Goal: Information Seeking & Learning: Learn about a topic

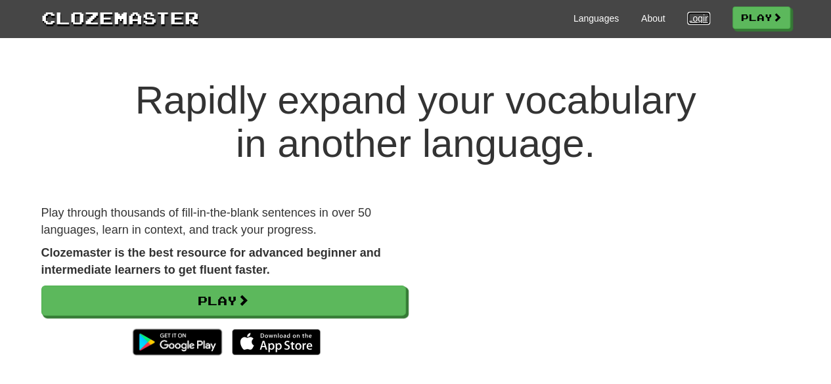
click at [692, 19] on link "Login" at bounding box center [698, 18] width 22 height 13
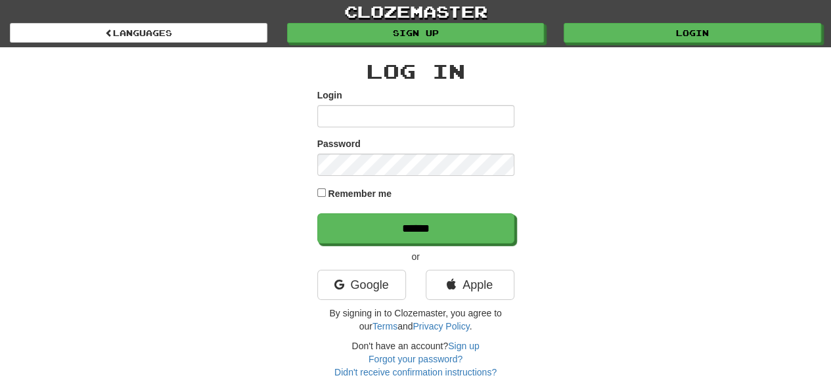
click at [390, 112] on input "Login" at bounding box center [415, 116] width 197 height 22
type input "**********"
click at [317, 214] on input "******" at bounding box center [415, 229] width 197 height 30
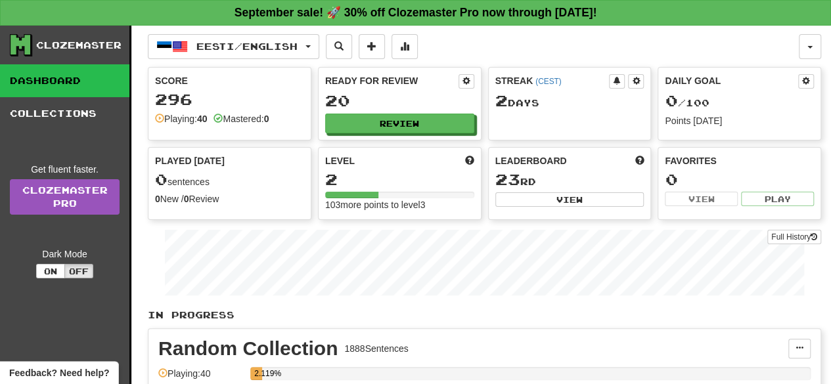
click at [225, 108] on div "Score 296 Playing: 40 Mastered: 0" at bounding box center [229, 100] width 162 height 64
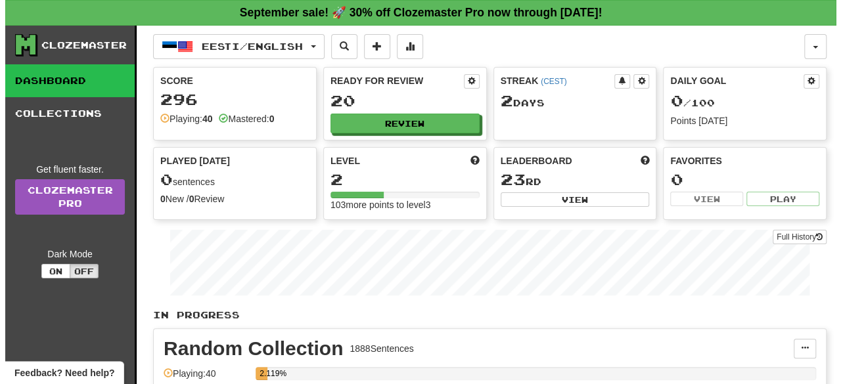
scroll to position [336, 0]
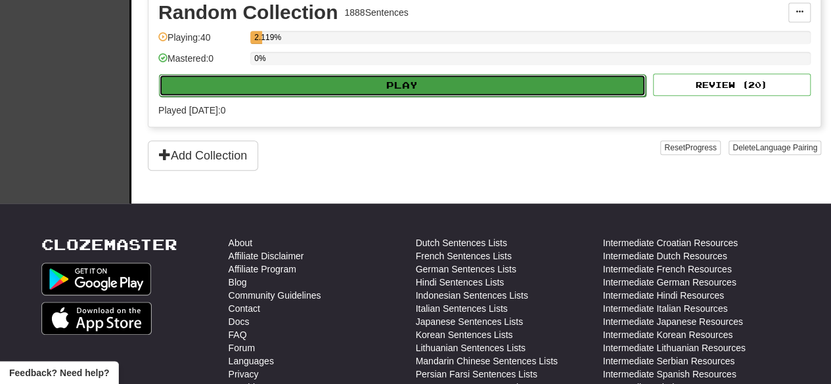
click at [418, 83] on button "Play" at bounding box center [402, 85] width 487 height 22
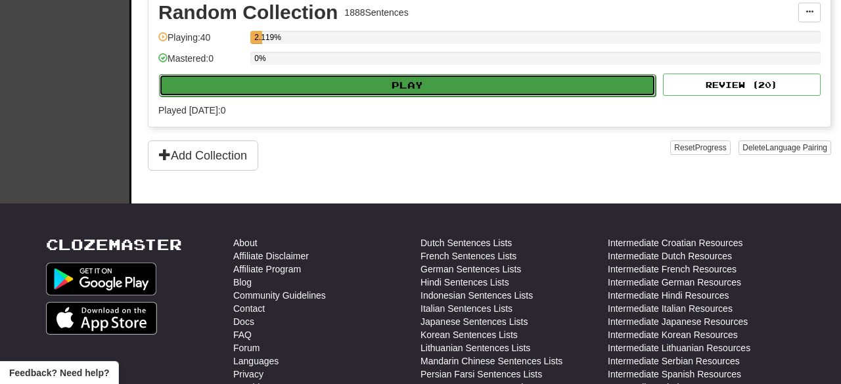
select select "**"
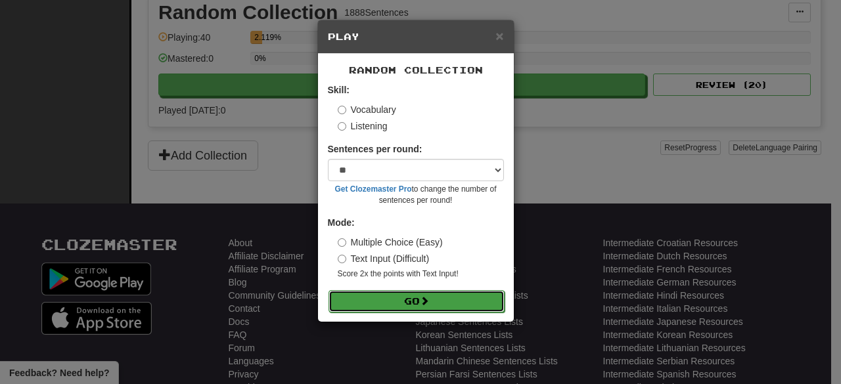
click at [424, 293] on button "Go" at bounding box center [416, 301] width 176 height 22
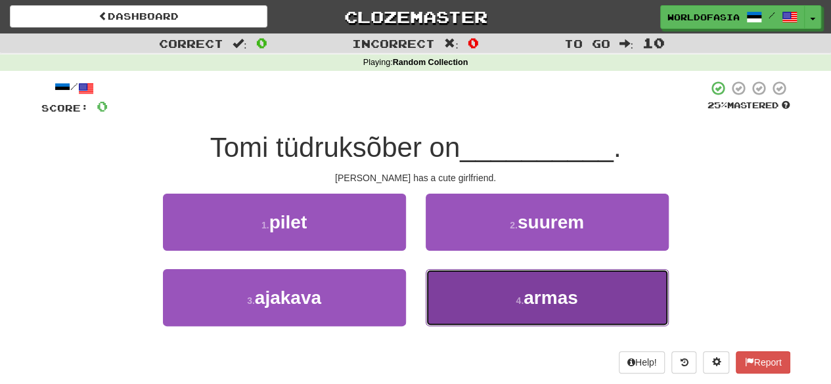
click at [495, 287] on button "4 . [PERSON_NAME]" at bounding box center [547, 297] width 243 height 57
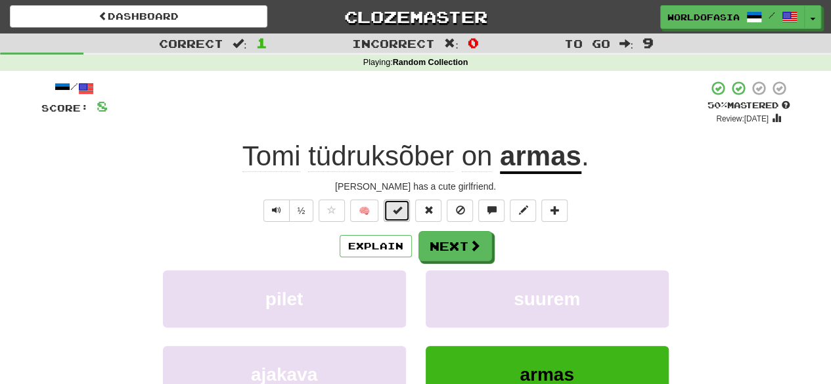
click at [392, 209] on button at bounding box center [397, 211] width 26 height 22
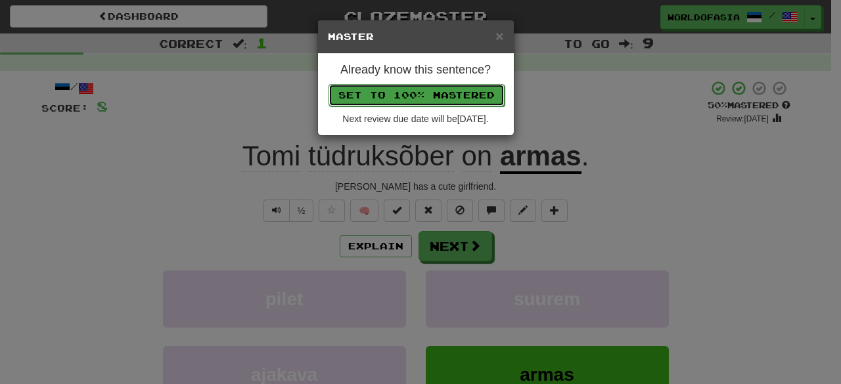
click at [441, 91] on button "Set to 100% Mastered" at bounding box center [416, 95] width 176 height 22
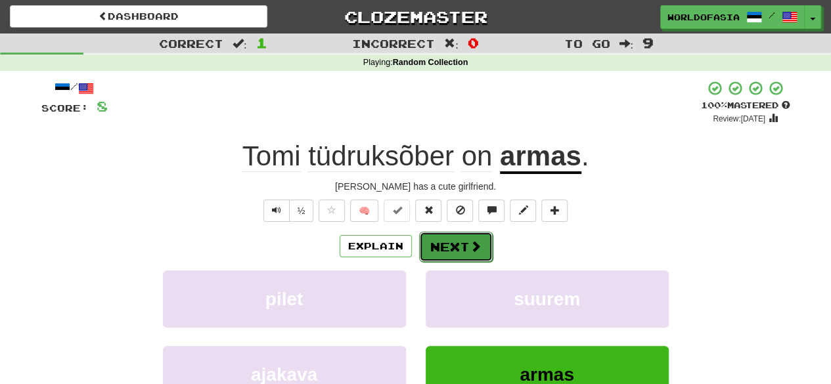
click at [452, 245] on button "Next" at bounding box center [456, 247] width 74 height 30
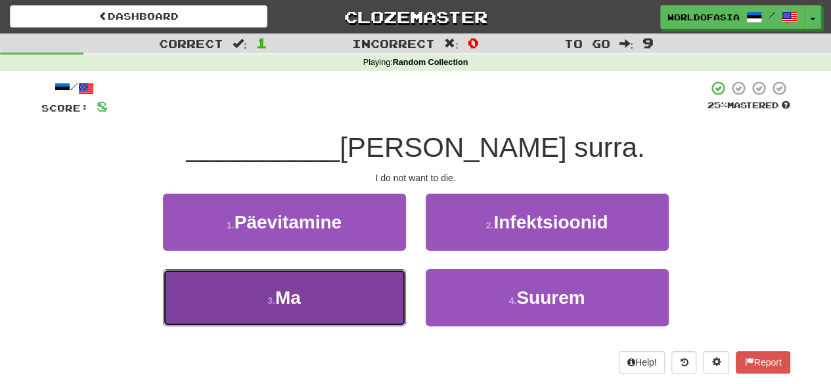
click at [355, 294] on button "3 . Ma" at bounding box center [284, 297] width 243 height 57
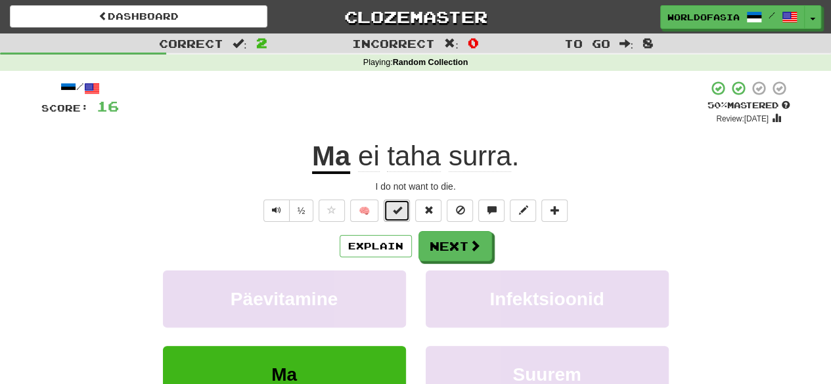
click at [396, 208] on span at bounding box center [396, 210] width 9 height 9
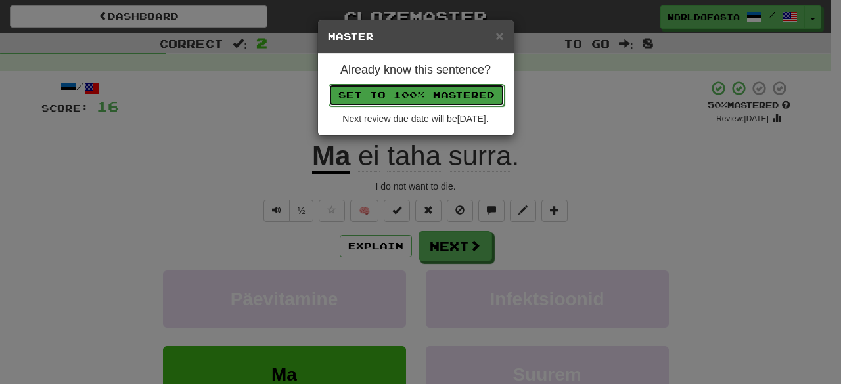
click at [449, 90] on button "Set to 100% Mastered" at bounding box center [416, 95] width 176 height 22
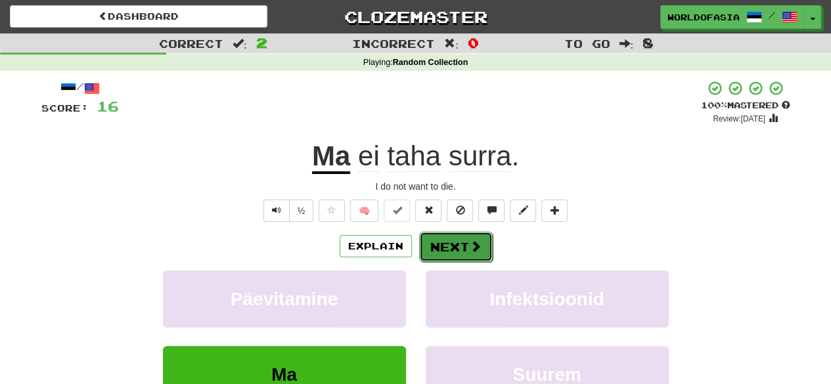
click at [444, 248] on button "Next" at bounding box center [456, 247] width 74 height 30
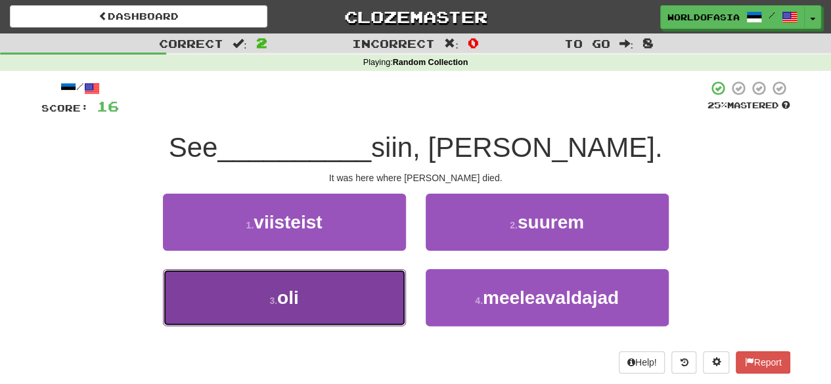
click at [333, 292] on button "3 . oli" at bounding box center [284, 297] width 243 height 57
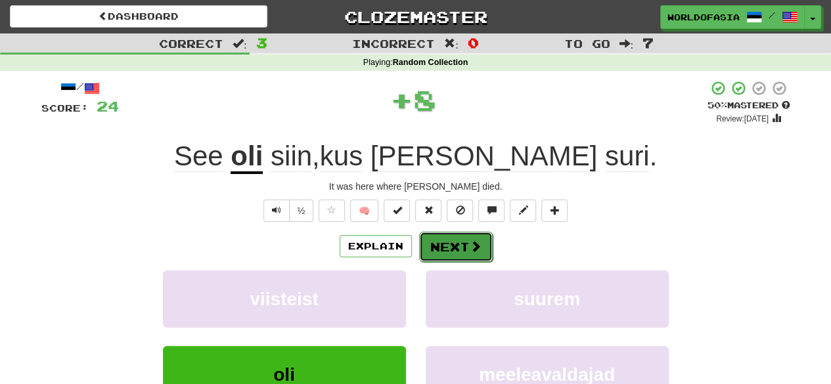
click at [454, 252] on button "Next" at bounding box center [456, 247] width 74 height 30
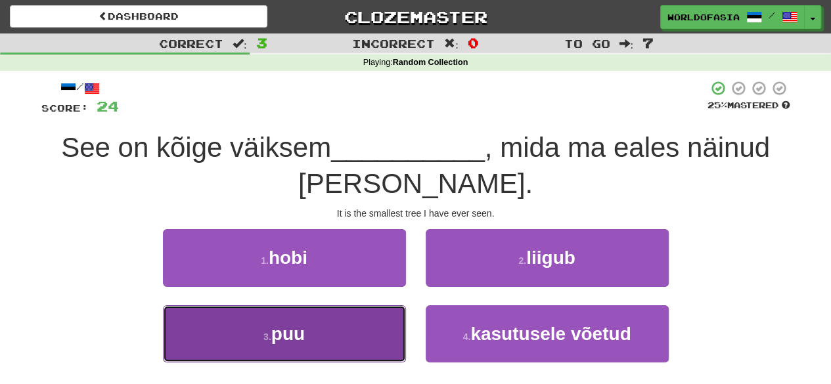
click at [302, 329] on span "puu" at bounding box center [288, 334] width 34 height 20
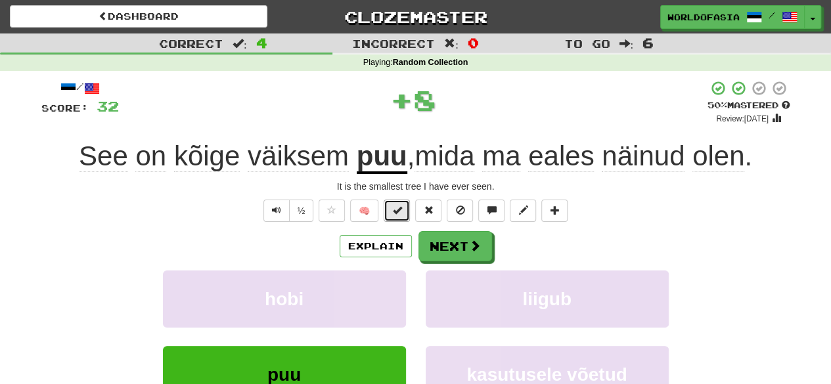
click at [395, 214] on span at bounding box center [396, 210] width 9 height 9
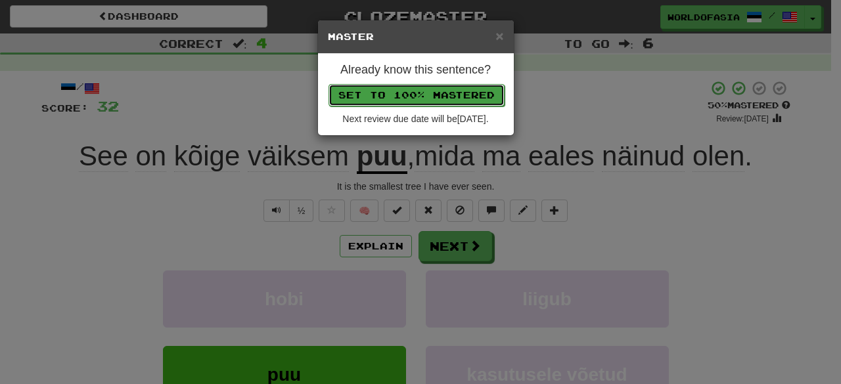
click at [430, 98] on button "Set to 100% Mastered" at bounding box center [416, 95] width 176 height 22
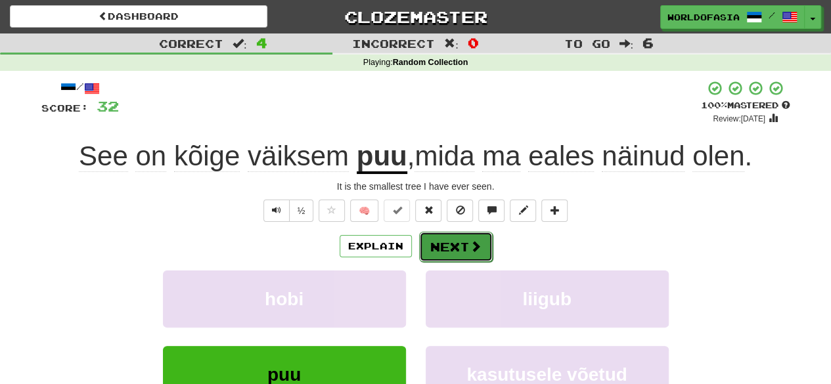
click at [455, 248] on button "Next" at bounding box center [456, 247] width 74 height 30
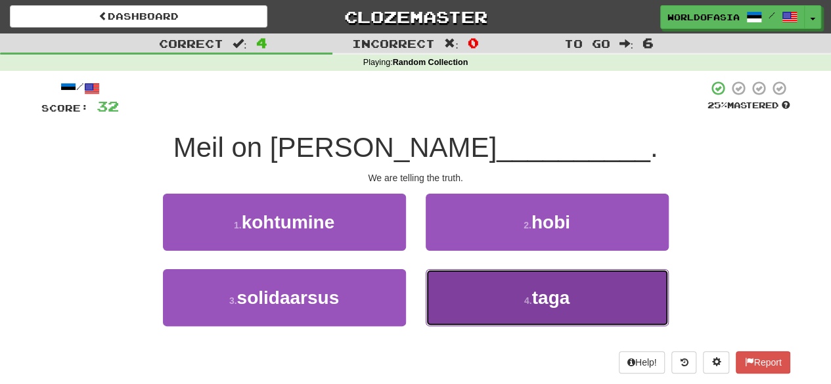
click at [503, 286] on button "4 . taga" at bounding box center [547, 297] width 243 height 57
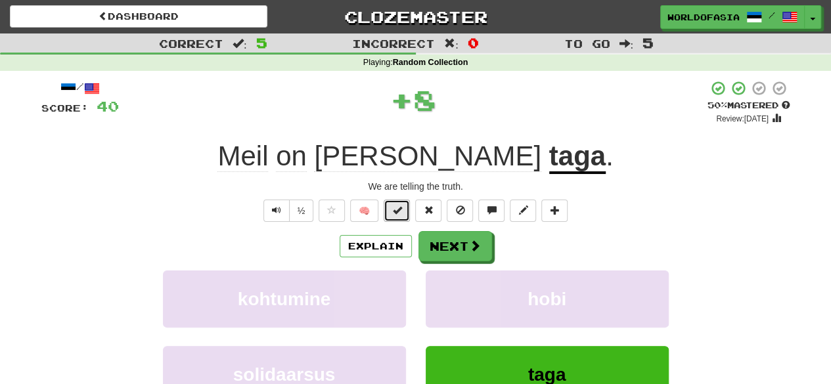
click at [394, 208] on span at bounding box center [396, 210] width 9 height 9
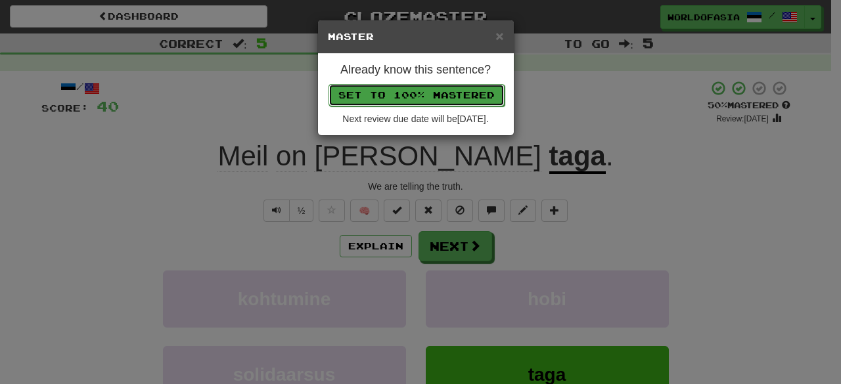
click at [444, 88] on button "Set to 100% Mastered" at bounding box center [416, 95] width 176 height 22
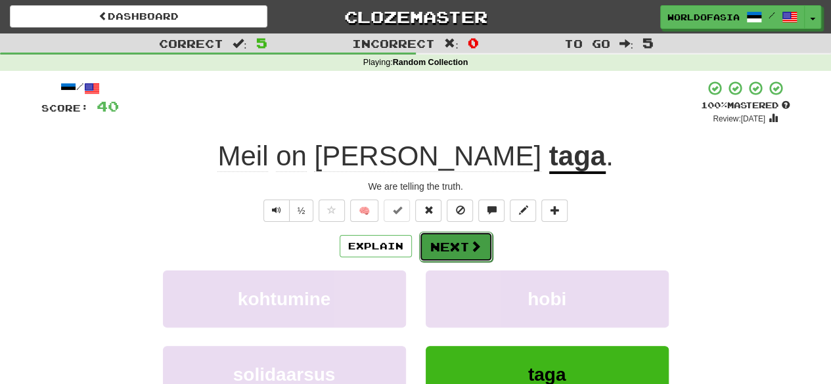
click at [470, 233] on button "Next" at bounding box center [456, 247] width 74 height 30
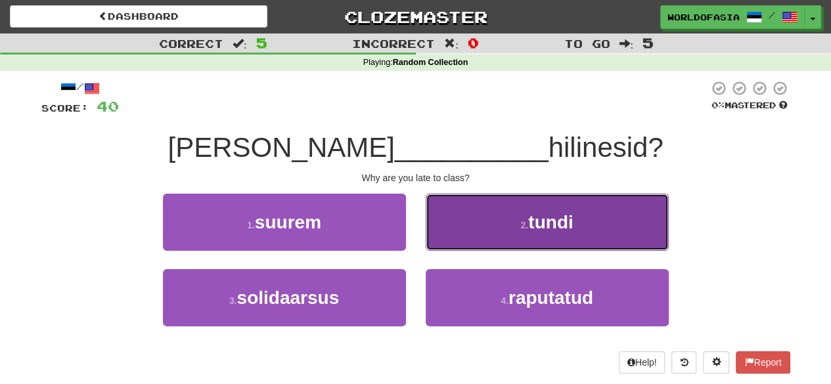
click at [497, 228] on button "2 . tundi" at bounding box center [547, 222] width 243 height 57
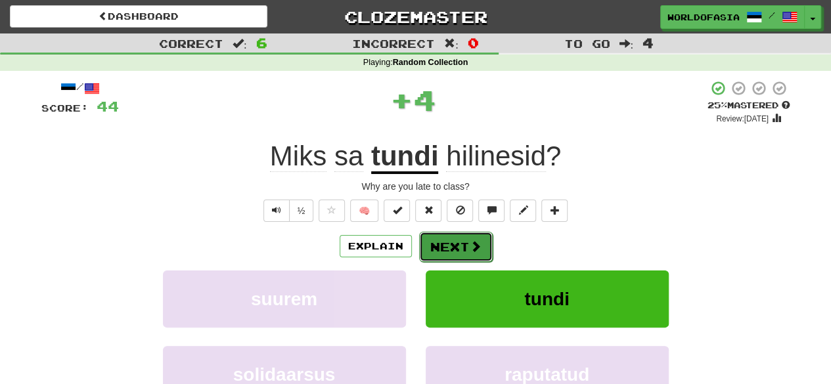
click at [459, 244] on button "Next" at bounding box center [456, 247] width 74 height 30
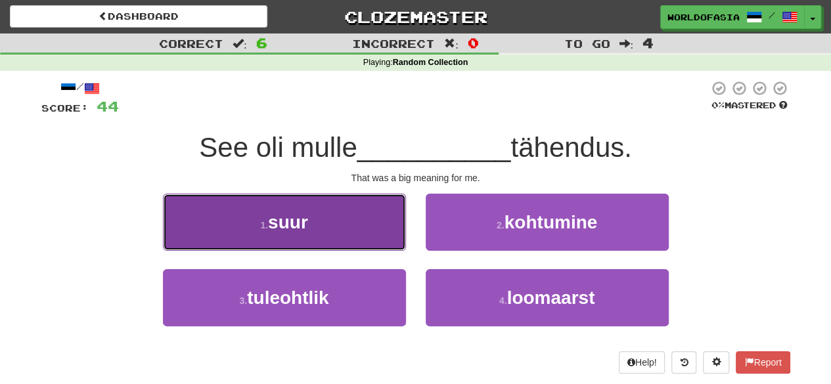
click at [334, 221] on button "1 . suur" at bounding box center [284, 222] width 243 height 57
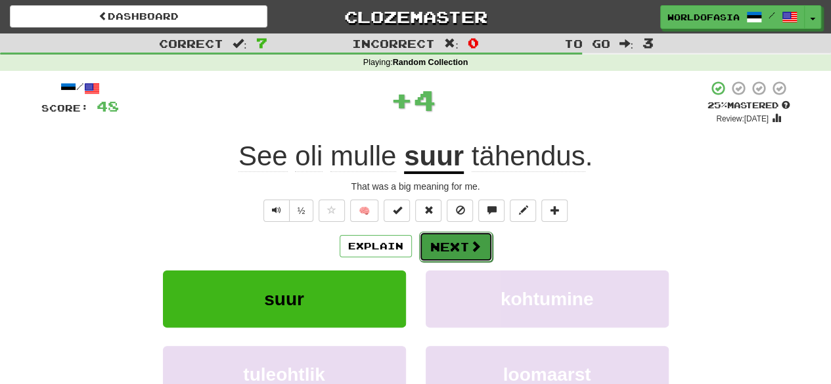
click at [473, 248] on span at bounding box center [476, 246] width 12 height 12
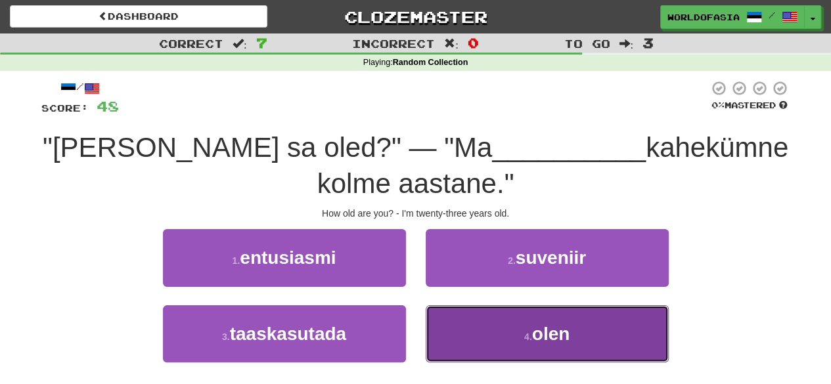
click at [508, 344] on button "4 . olen" at bounding box center [547, 333] width 243 height 57
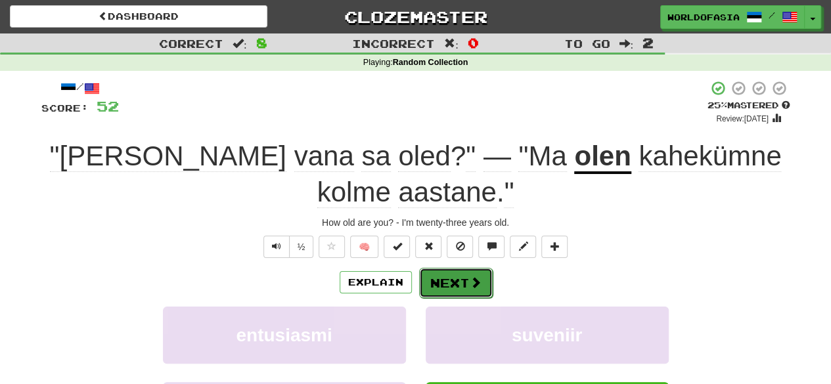
click at [451, 275] on button "Next" at bounding box center [456, 283] width 74 height 30
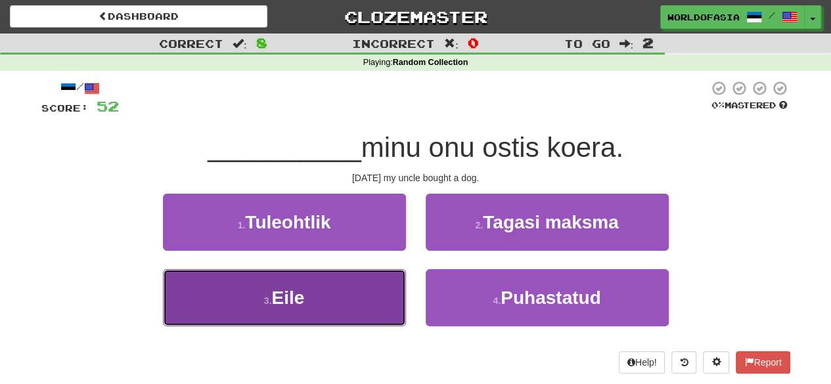
click at [301, 273] on button "3 . Eile" at bounding box center [284, 297] width 243 height 57
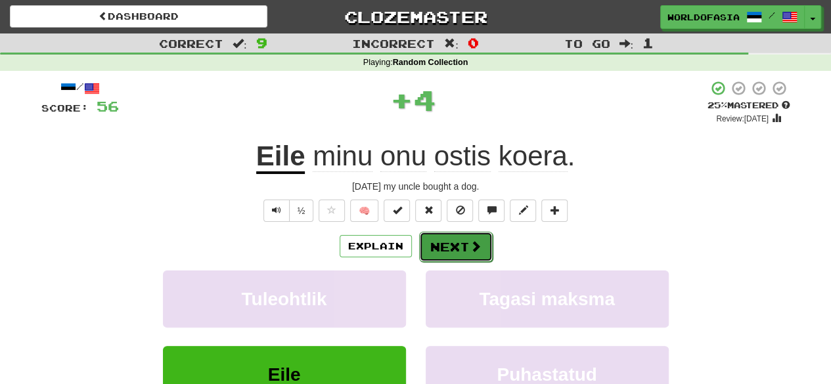
click at [452, 248] on button "Next" at bounding box center [456, 247] width 74 height 30
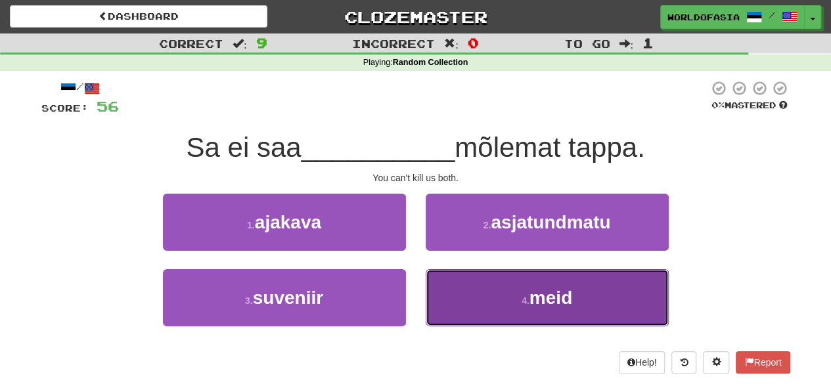
click at [460, 296] on button "4 . meid" at bounding box center [547, 297] width 243 height 57
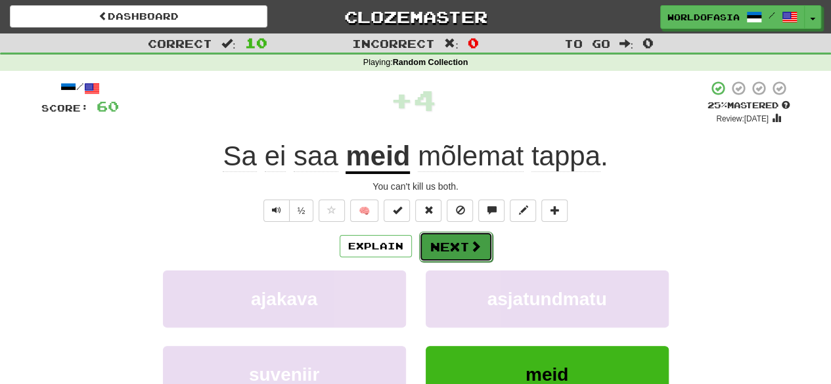
click at [458, 249] on button "Next" at bounding box center [456, 247] width 74 height 30
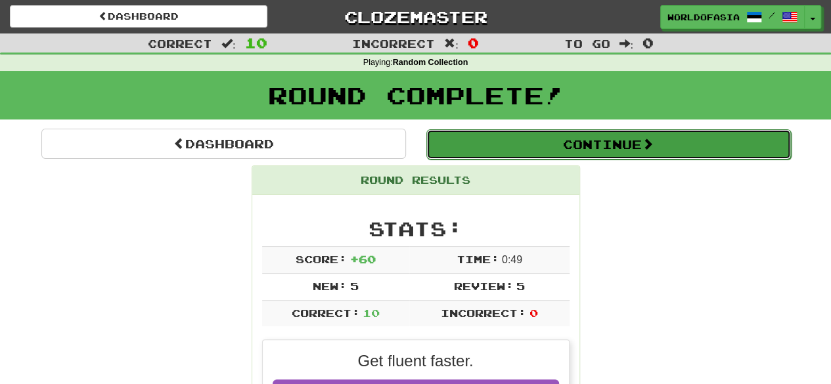
click at [602, 132] on button "Continue" at bounding box center [608, 144] width 365 height 30
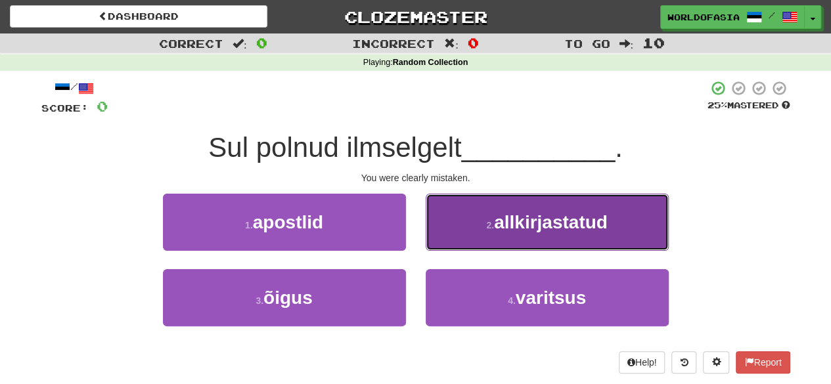
click at [558, 235] on button "2 . allkirjastatud" at bounding box center [547, 222] width 243 height 57
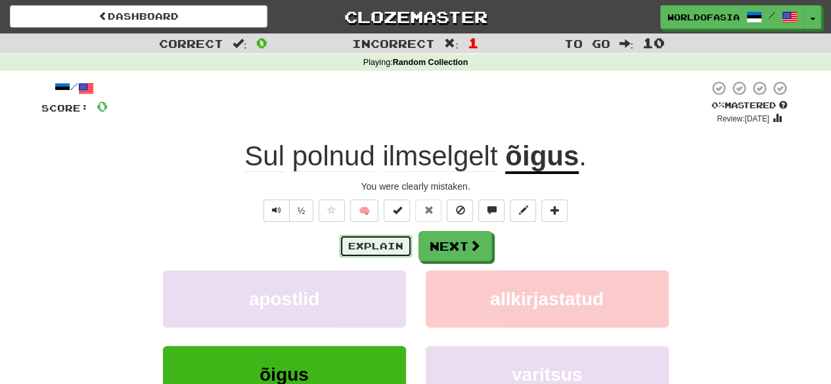
click at [377, 248] on button "Explain" at bounding box center [376, 246] width 72 height 22
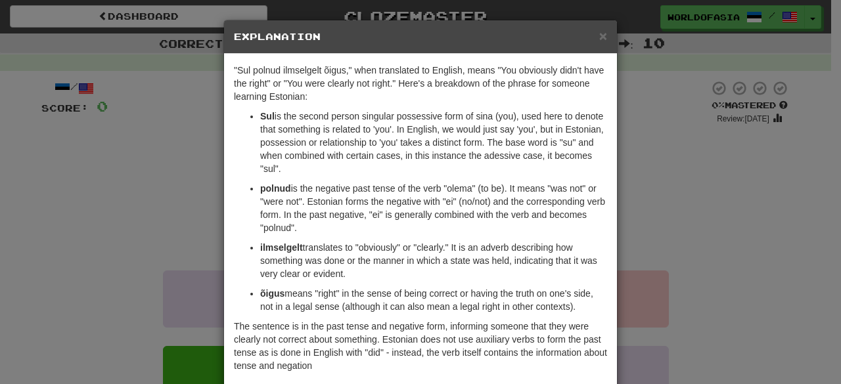
click at [415, 219] on p "polnud is the negative past tense of the verb "olema" (to be). It means "was no…" at bounding box center [433, 208] width 347 height 53
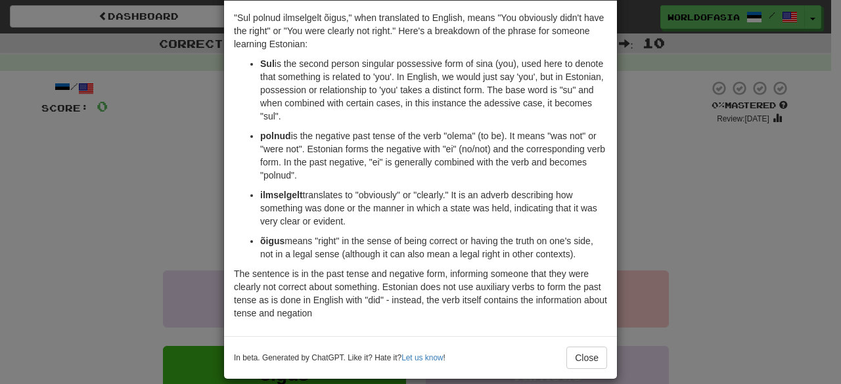
scroll to position [66, 0]
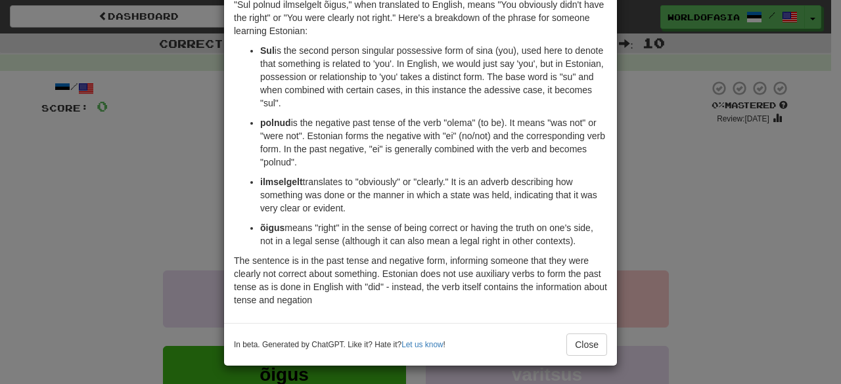
click at [669, 182] on div "× Explanation "Sul polnud ilmselgelt õigus," when translated to English, means …" at bounding box center [420, 192] width 841 height 384
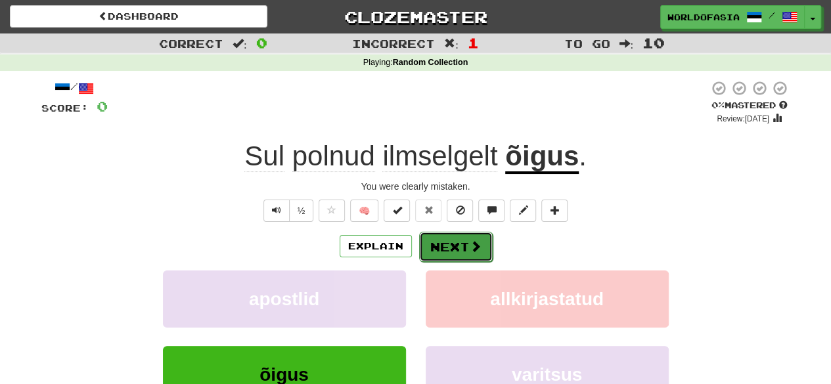
click at [470, 245] on span at bounding box center [476, 246] width 12 height 12
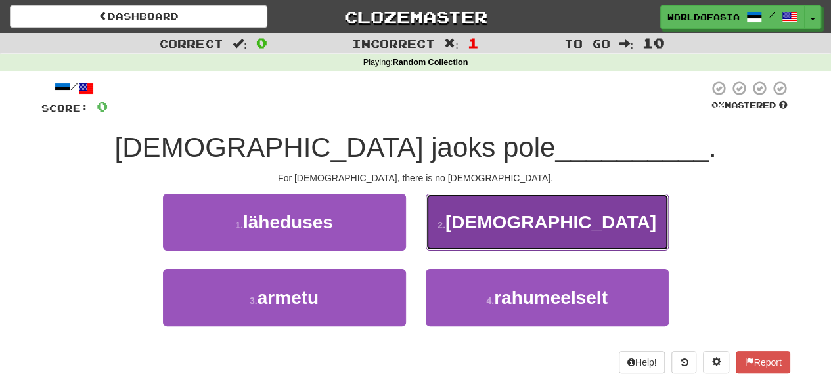
click at [541, 216] on span "jumalat" at bounding box center [550, 222] width 211 height 20
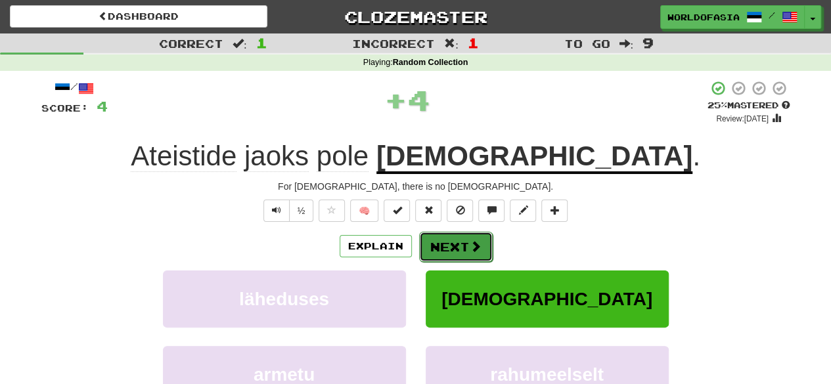
click at [470, 242] on span at bounding box center [476, 246] width 12 height 12
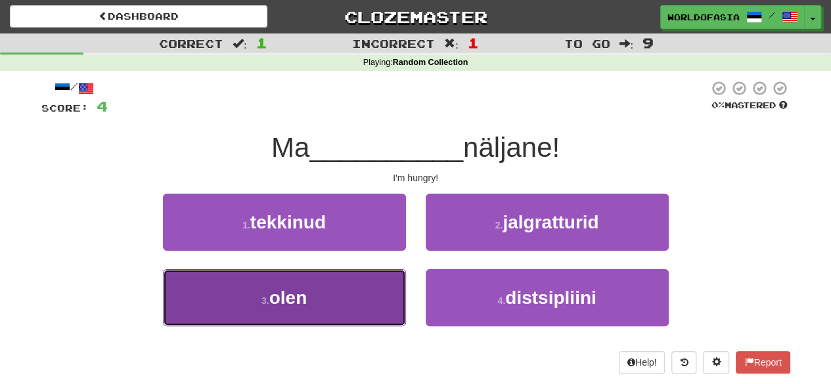
click at [311, 288] on button "3 . olen" at bounding box center [284, 297] width 243 height 57
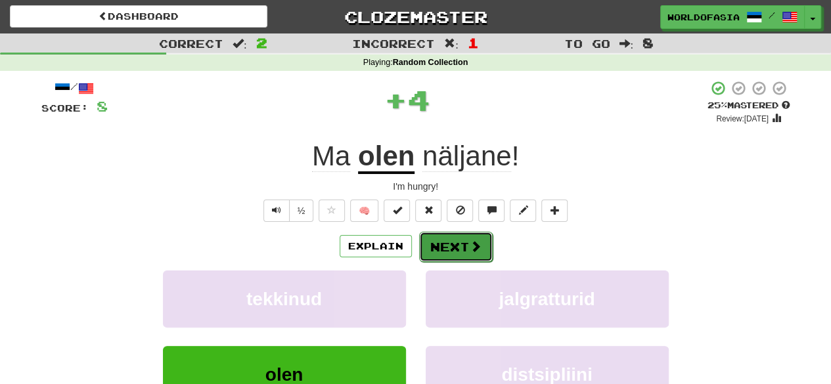
click at [453, 238] on button "Next" at bounding box center [456, 247] width 74 height 30
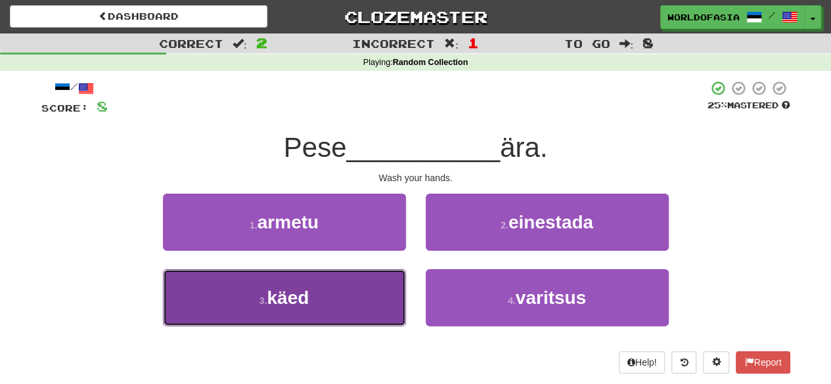
click at [365, 286] on button "3 . käed" at bounding box center [284, 297] width 243 height 57
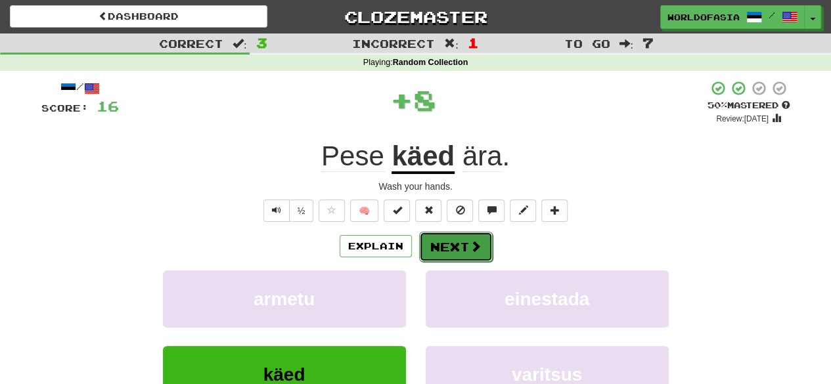
click at [449, 240] on button "Next" at bounding box center [456, 247] width 74 height 30
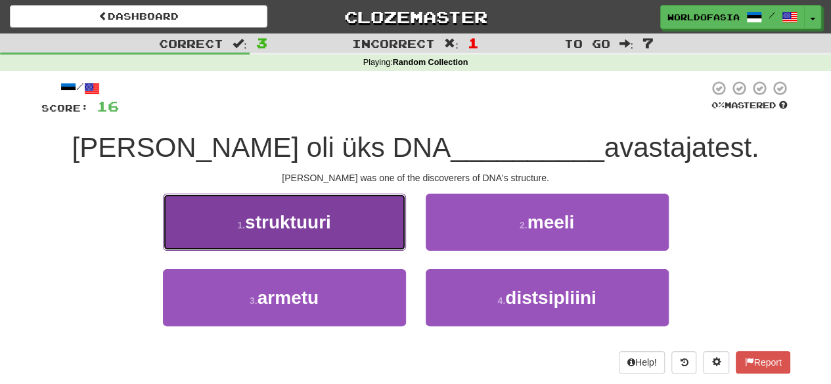
click at [365, 223] on button "1 . struktuuri" at bounding box center [284, 222] width 243 height 57
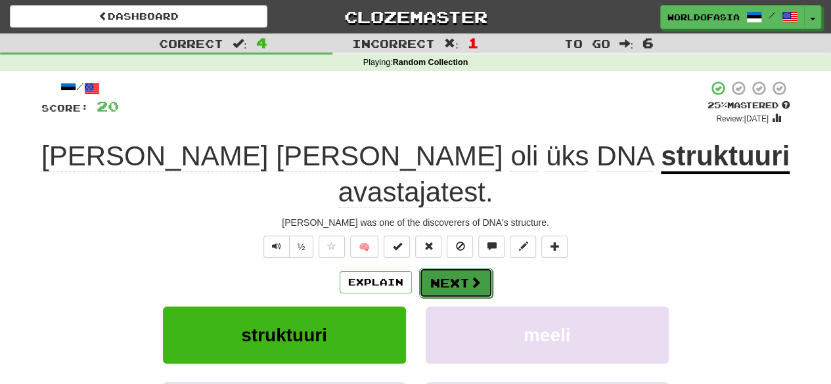
click at [466, 268] on button "Next" at bounding box center [456, 283] width 74 height 30
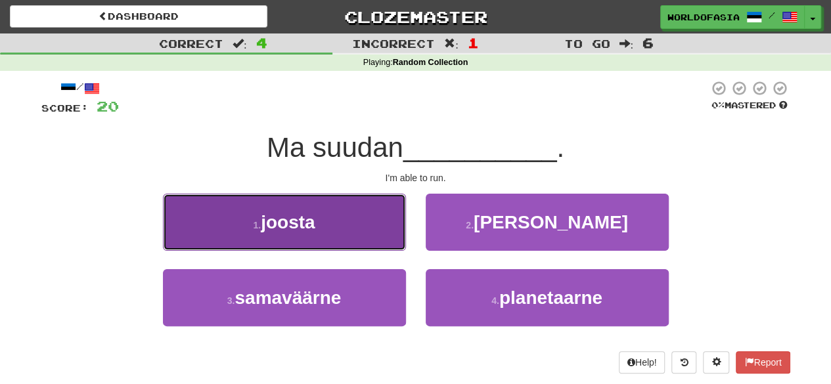
click at [344, 206] on button "1 . joosta" at bounding box center [284, 222] width 243 height 57
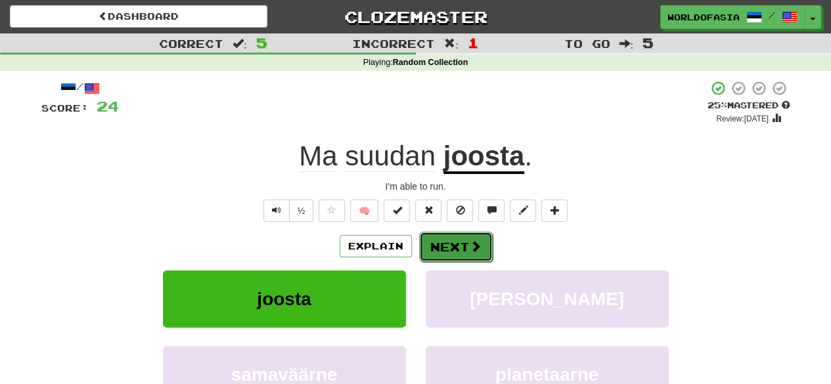
click at [465, 242] on button "Next" at bounding box center [456, 247] width 74 height 30
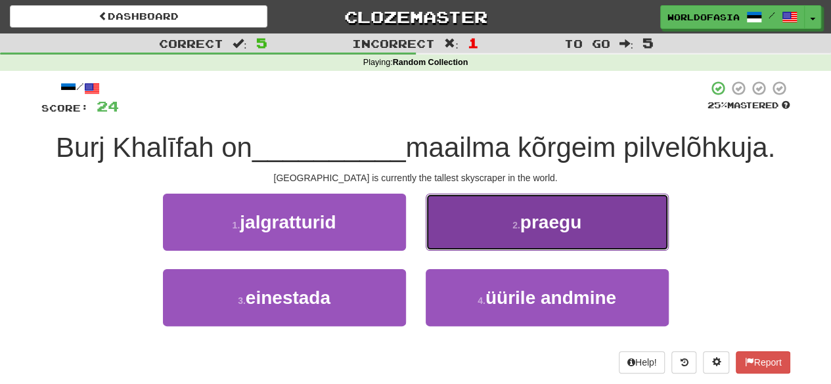
click at [497, 221] on button "2 . praegu" at bounding box center [547, 222] width 243 height 57
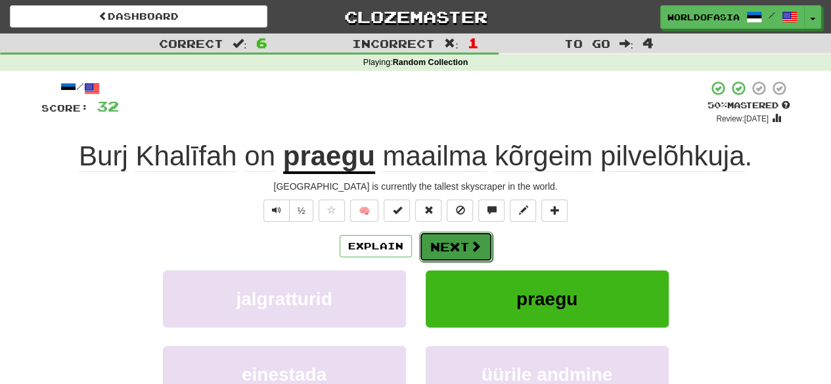
click at [445, 250] on button "Next" at bounding box center [456, 247] width 74 height 30
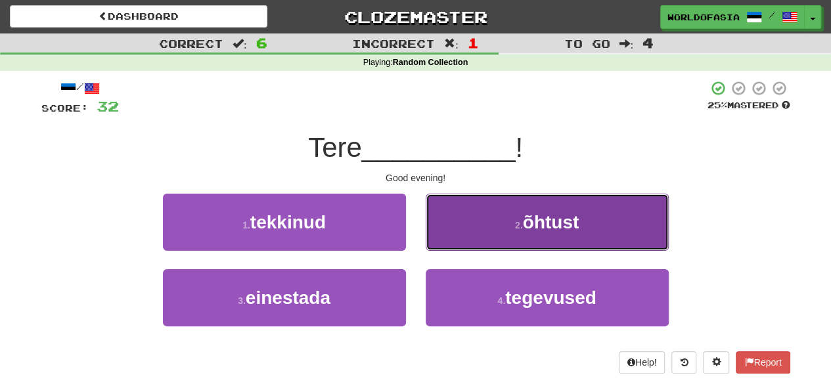
click at [502, 214] on button "2 . õhtust" at bounding box center [547, 222] width 243 height 57
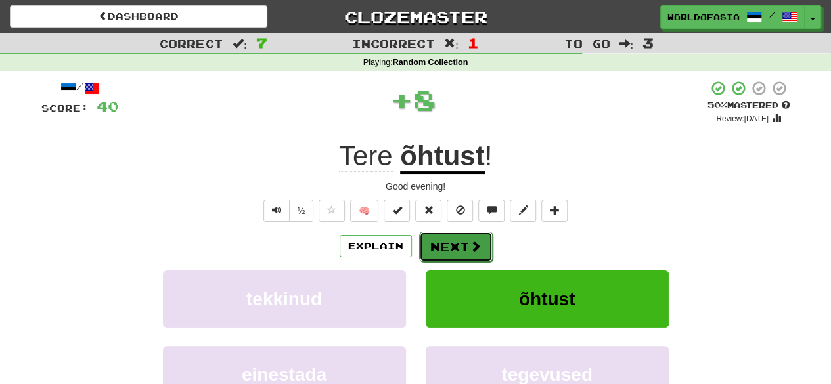
click at [466, 244] on button "Next" at bounding box center [456, 247] width 74 height 30
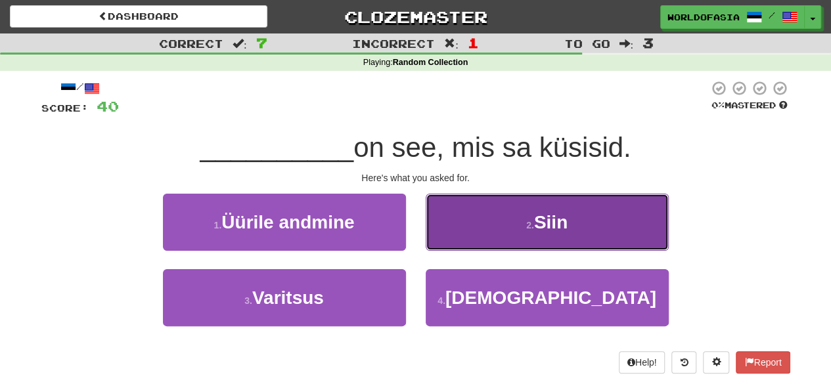
click at [507, 225] on button "2 . Siin" at bounding box center [547, 222] width 243 height 57
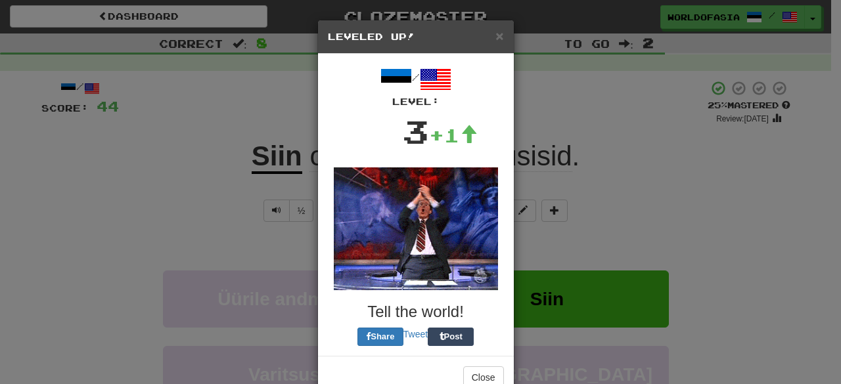
click at [499, 37] on div "× Leveled Up!" at bounding box center [416, 37] width 196 height 34
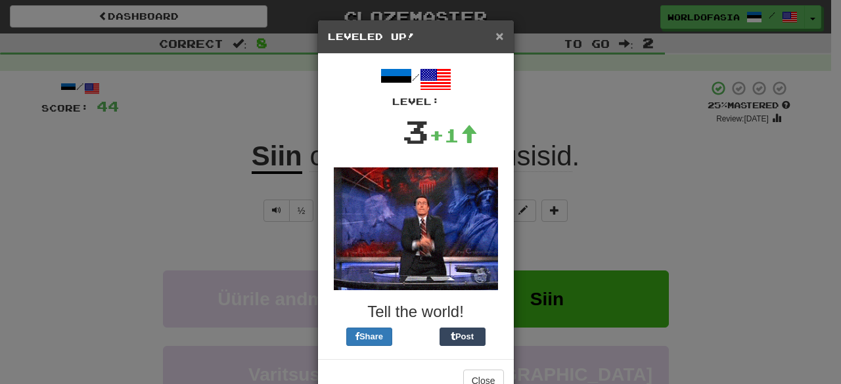
click at [495, 36] on span "×" at bounding box center [499, 35] width 8 height 15
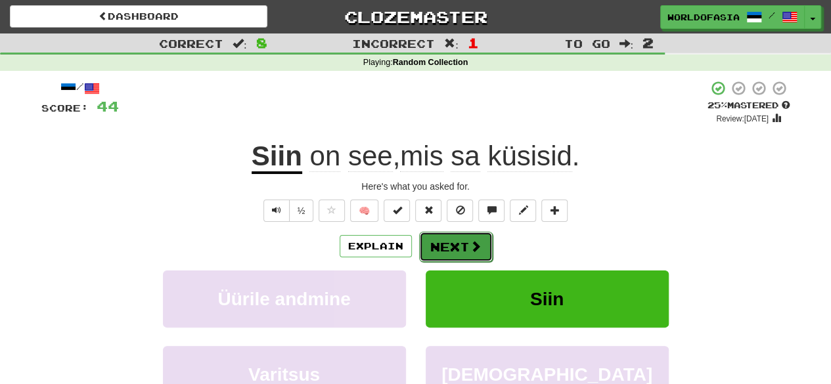
click at [452, 236] on button "Next" at bounding box center [456, 247] width 74 height 30
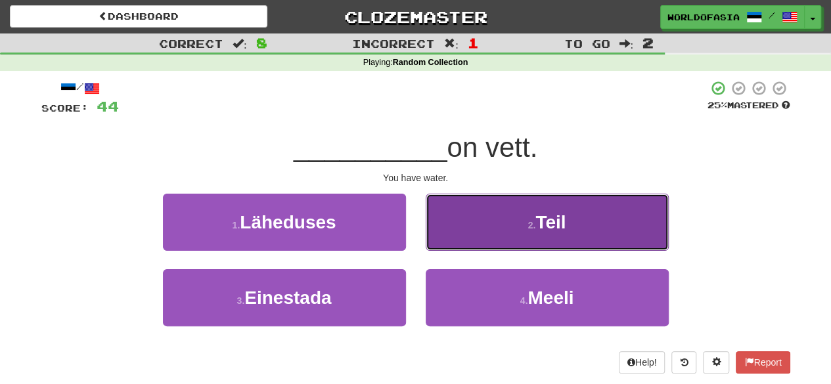
click at [472, 204] on button "2 . Teil" at bounding box center [547, 222] width 243 height 57
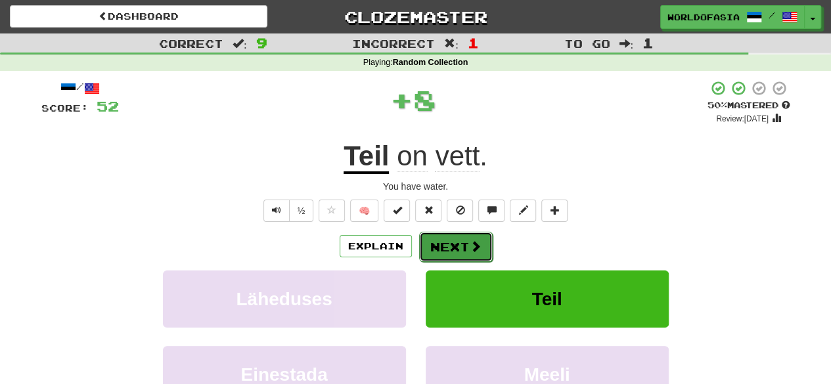
click at [447, 242] on button "Next" at bounding box center [456, 247] width 74 height 30
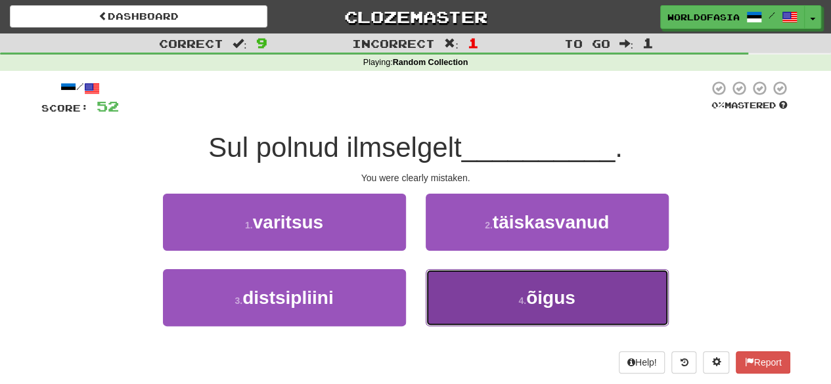
click at [481, 305] on button "4 . õigus" at bounding box center [547, 297] width 243 height 57
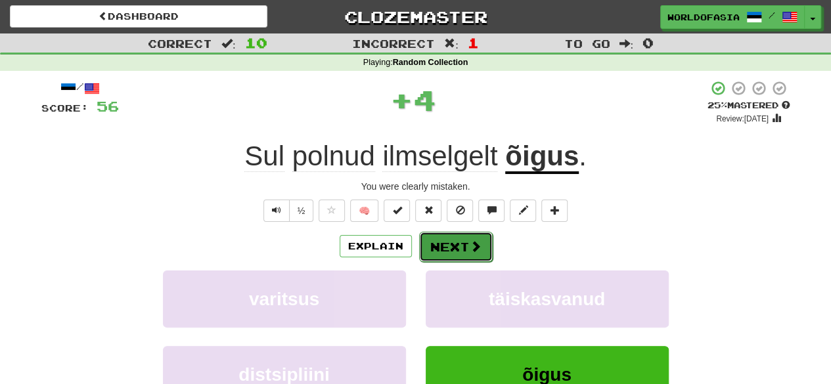
click at [453, 235] on button "Next" at bounding box center [456, 247] width 74 height 30
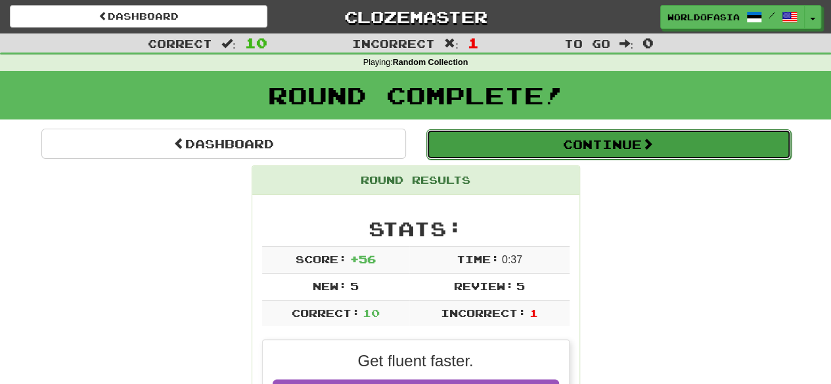
click at [551, 140] on button "Continue" at bounding box center [608, 144] width 365 height 30
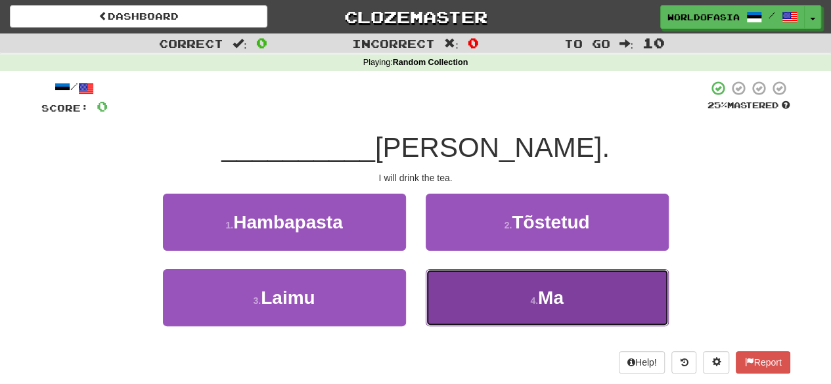
click at [511, 303] on button "4 . Ma" at bounding box center [547, 297] width 243 height 57
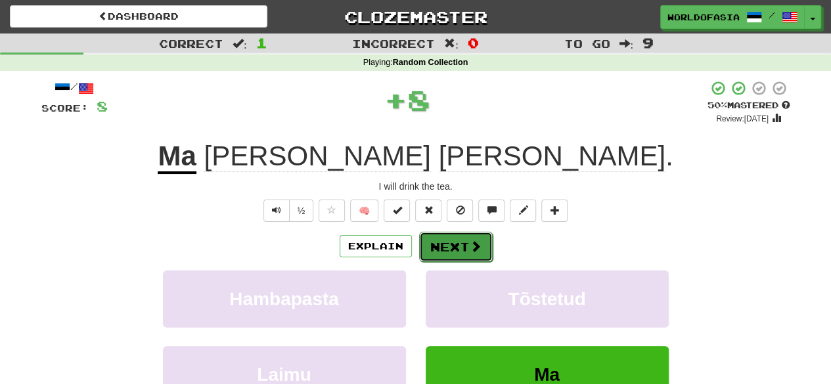
click at [457, 242] on button "Next" at bounding box center [456, 247] width 74 height 30
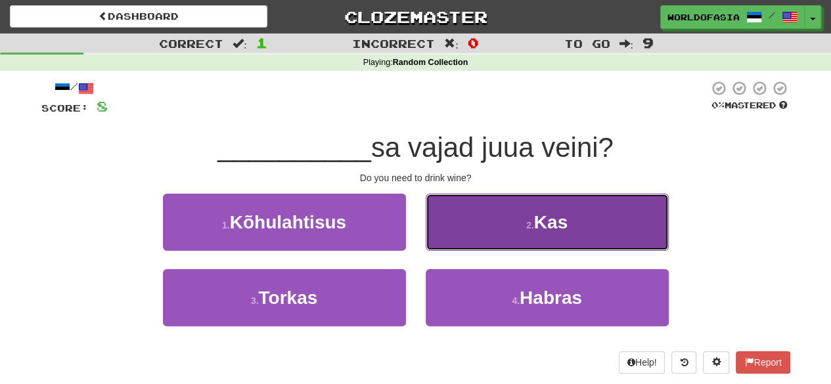
click at [501, 212] on button "2 . Kas" at bounding box center [547, 222] width 243 height 57
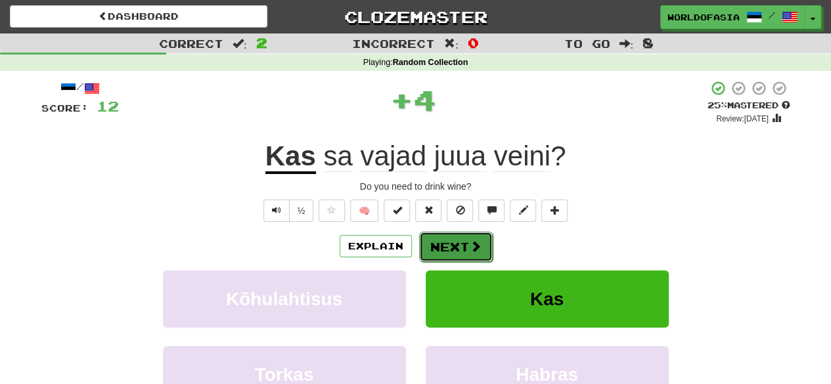
click at [453, 238] on button "Next" at bounding box center [456, 247] width 74 height 30
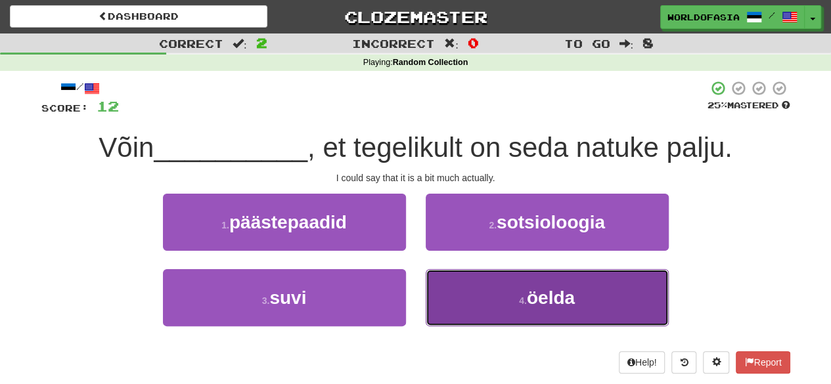
click at [551, 313] on button "4 . öelda" at bounding box center [547, 297] width 243 height 57
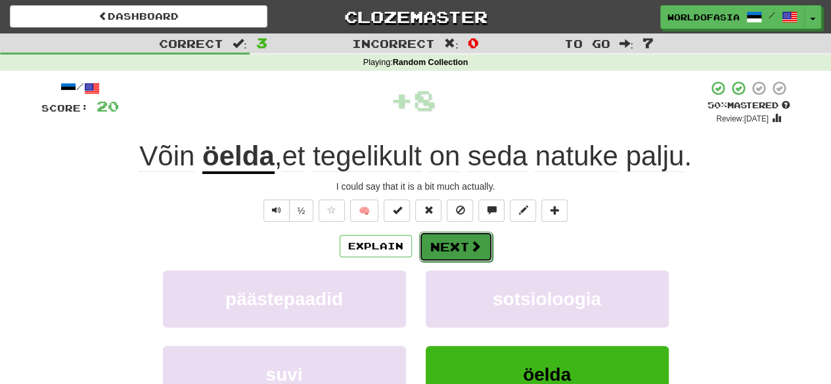
click at [464, 240] on button "Next" at bounding box center [456, 247] width 74 height 30
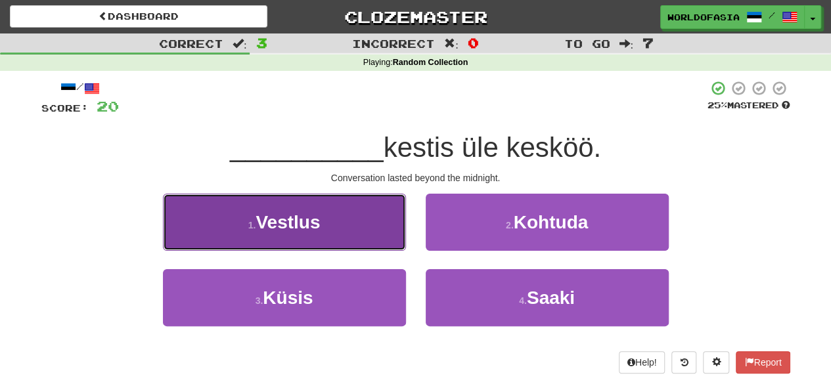
click at [379, 227] on button "1 . Vestlus" at bounding box center [284, 222] width 243 height 57
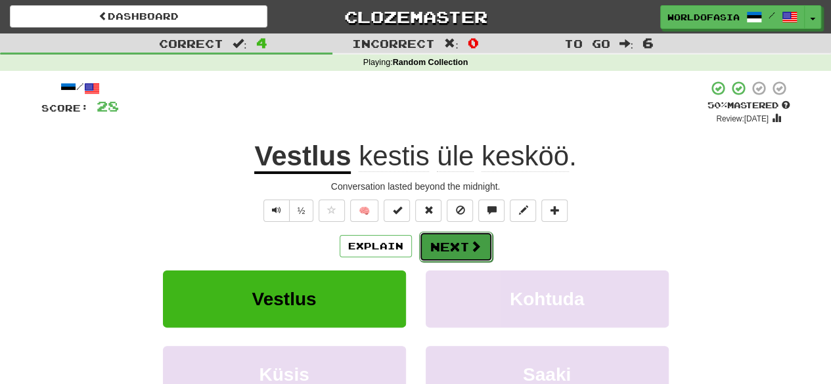
click at [462, 236] on button "Next" at bounding box center [456, 247] width 74 height 30
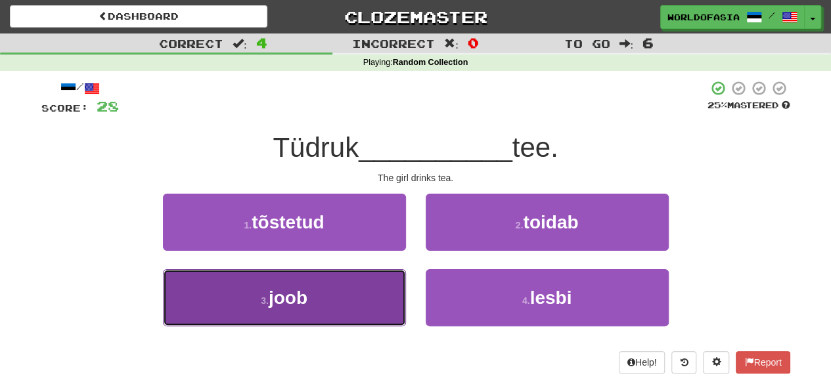
click at [338, 305] on button "3 . joob" at bounding box center [284, 297] width 243 height 57
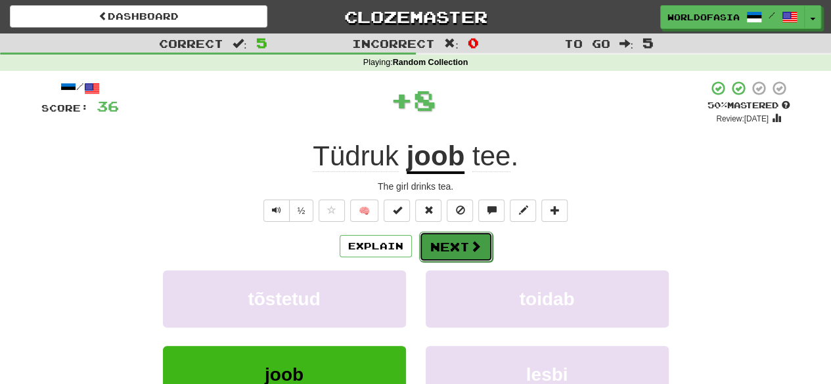
click at [470, 256] on button "Next" at bounding box center [456, 247] width 74 height 30
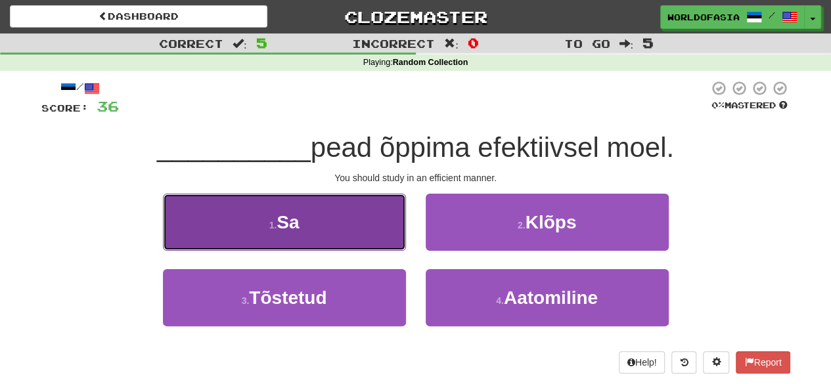
click at [355, 231] on button "1 . Sa" at bounding box center [284, 222] width 243 height 57
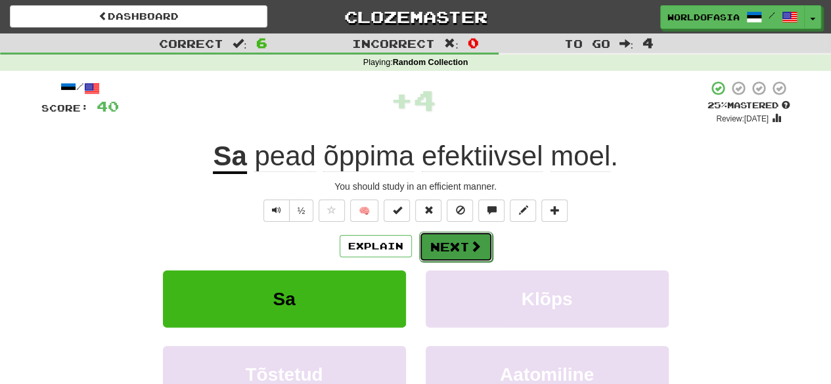
click at [456, 249] on button "Next" at bounding box center [456, 247] width 74 height 30
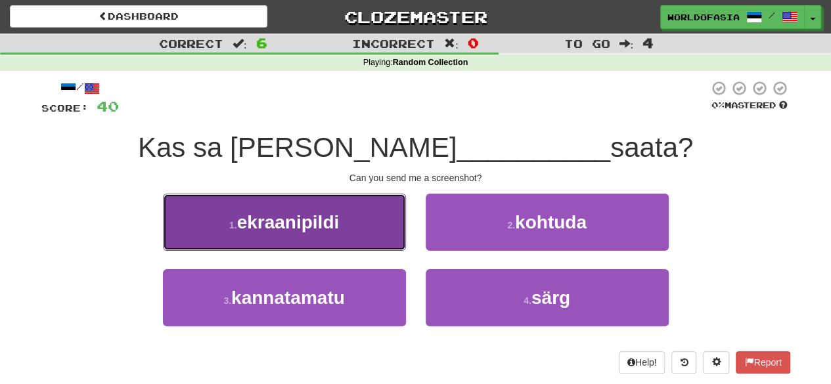
click at [339, 214] on span "ekraanipildi" at bounding box center [288, 222] width 102 height 20
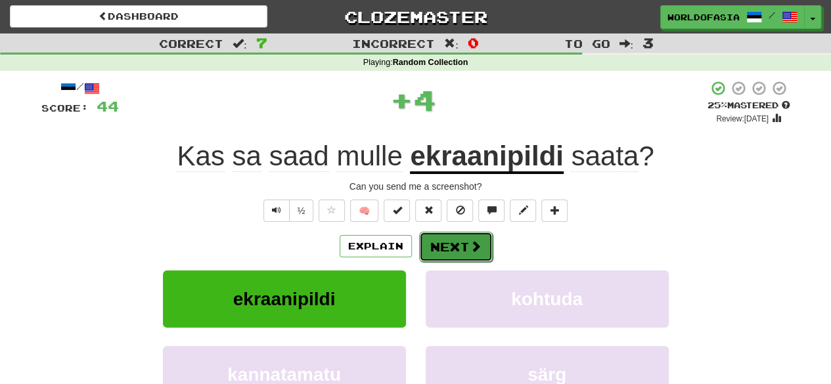
click at [443, 244] on button "Next" at bounding box center [456, 247] width 74 height 30
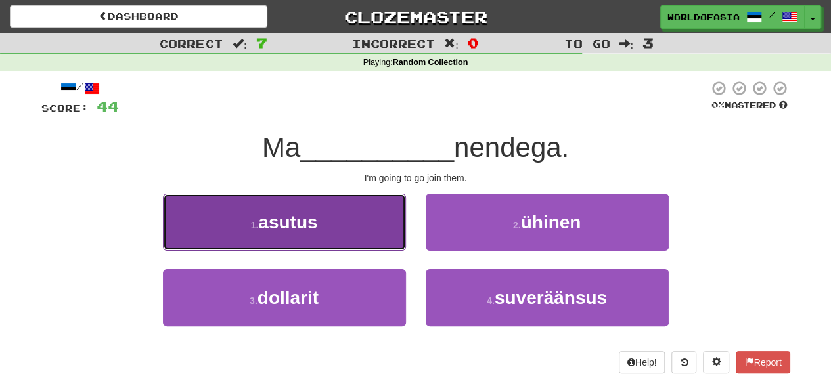
click at [389, 220] on button "1 . asutus" at bounding box center [284, 222] width 243 height 57
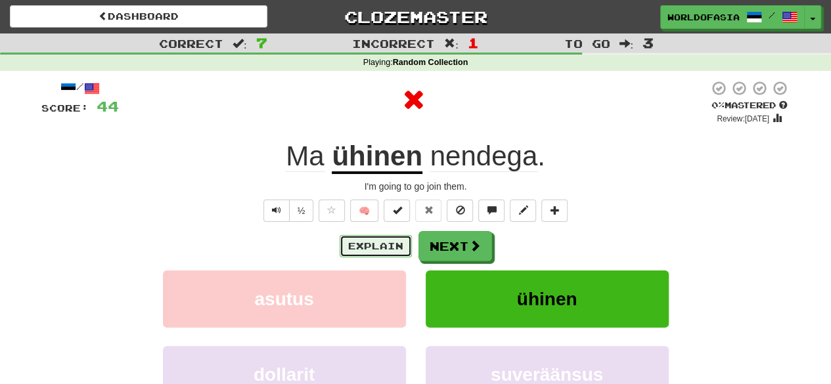
click at [378, 244] on button "Explain" at bounding box center [376, 246] width 72 height 22
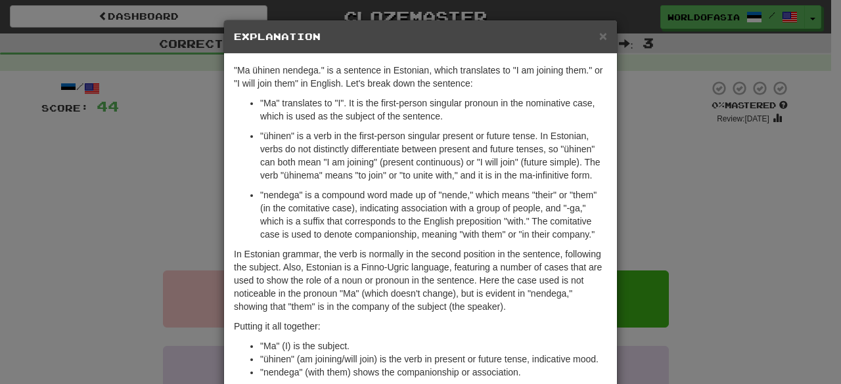
click at [666, 139] on div "× Explanation "Ma ühinen nendega." is a sentence in Estonian, which translates …" at bounding box center [420, 192] width 841 height 384
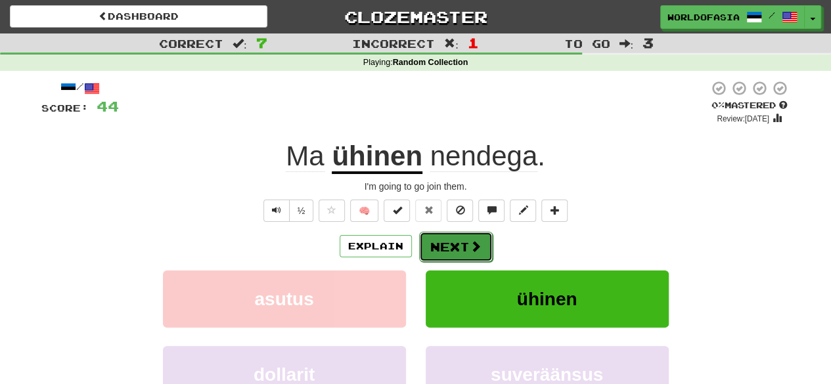
click at [443, 244] on button "Next" at bounding box center [456, 247] width 74 height 30
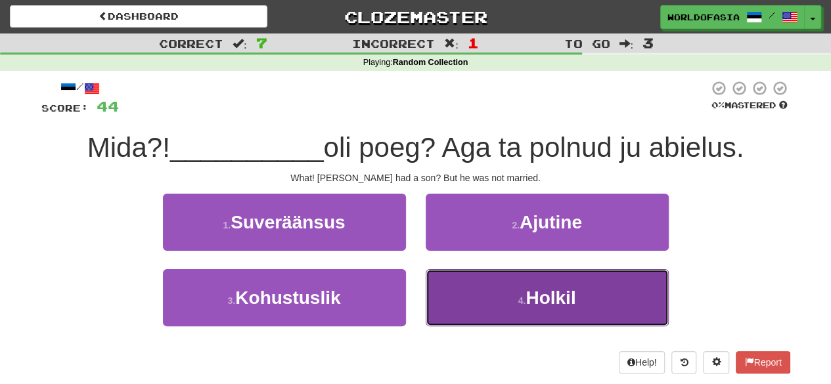
click at [498, 281] on button "4 . Holkil" at bounding box center [547, 297] width 243 height 57
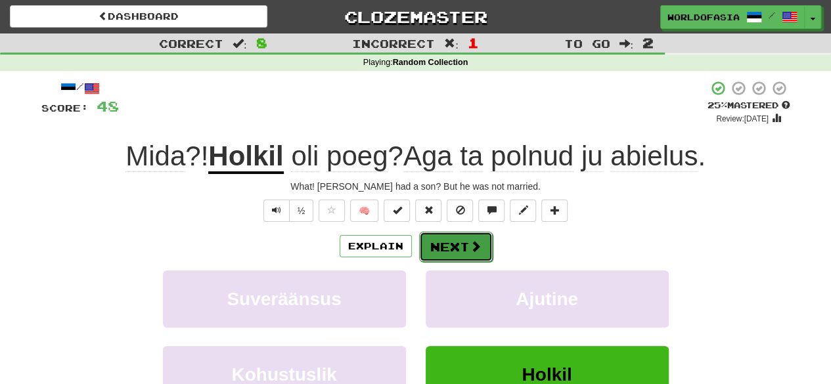
click at [445, 242] on button "Next" at bounding box center [456, 247] width 74 height 30
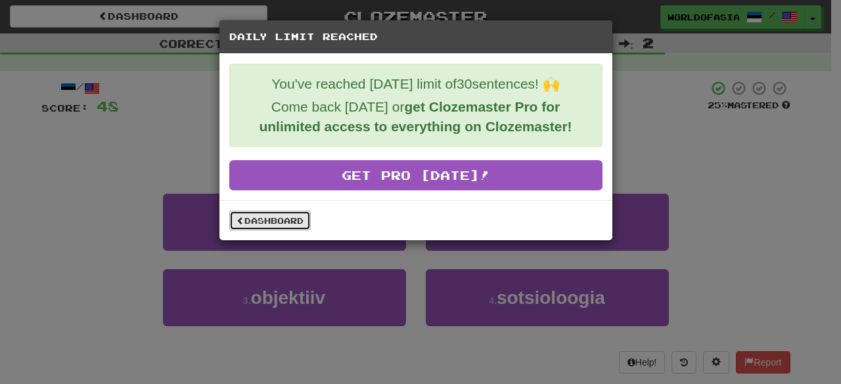
click at [272, 217] on link "Dashboard" at bounding box center [269, 221] width 81 height 20
